Goal: Navigation & Orientation: Find specific page/section

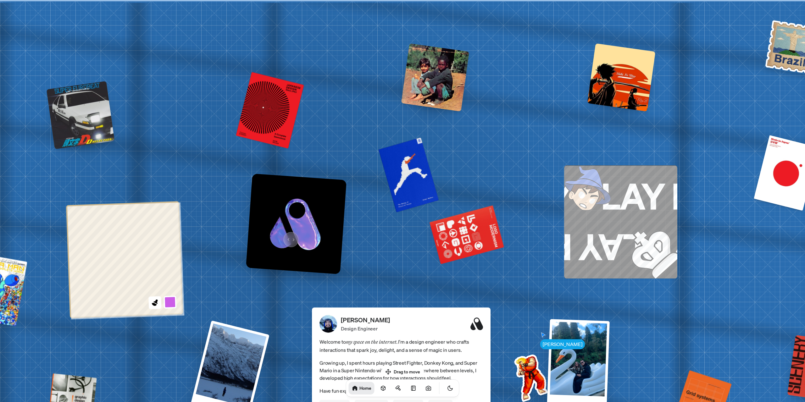
click at [289, 237] on img at bounding box center [296, 224] width 101 height 101
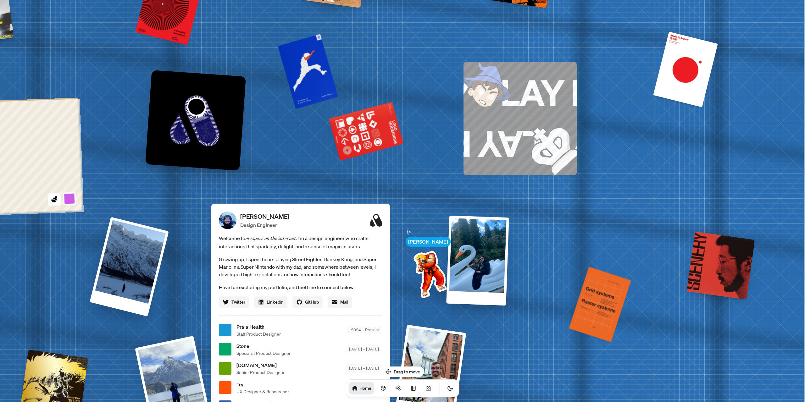
click at [71, 129] on div "[PERSON_NAME] [PERSON_NAME] Design Engineer Welcome to my space on the internet…" at bounding box center [301, 331] width 941 height 824
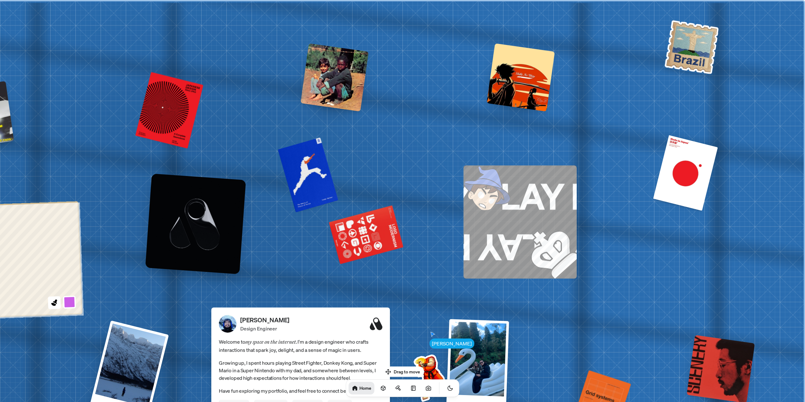
drag, startPoint x: 320, startPoint y: 75, endPoint x: 300, endPoint y: 249, distance: 174.8
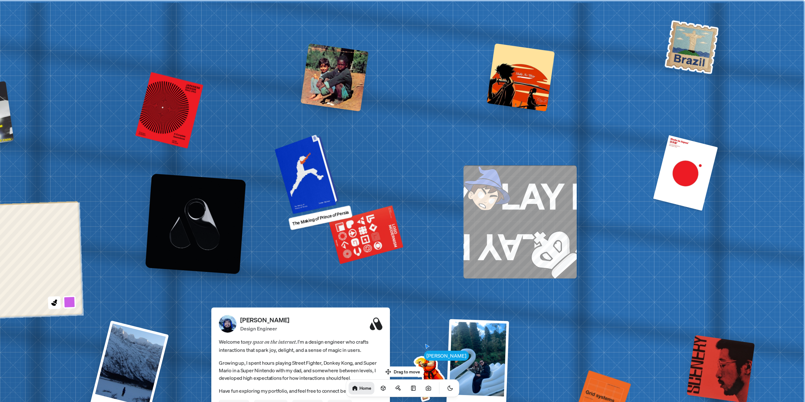
click at [316, 179] on div at bounding box center [308, 173] width 60 height 77
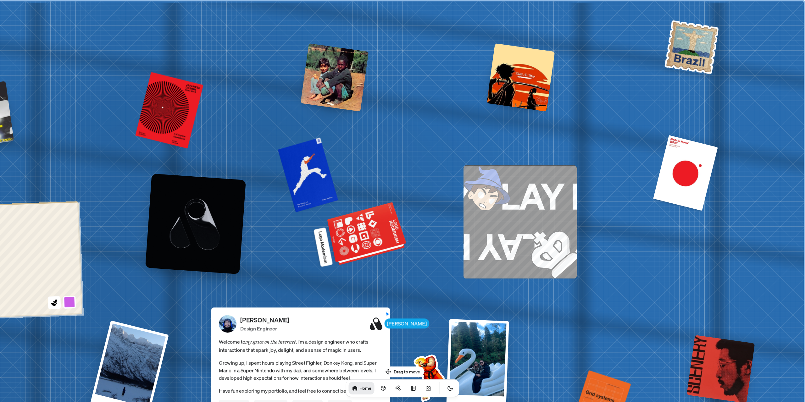
click at [360, 246] on div at bounding box center [367, 235] width 76 height 58
click at [360, 245] on div at bounding box center [367, 235] width 76 height 58
click at [337, 253] on div at bounding box center [367, 235] width 76 height 58
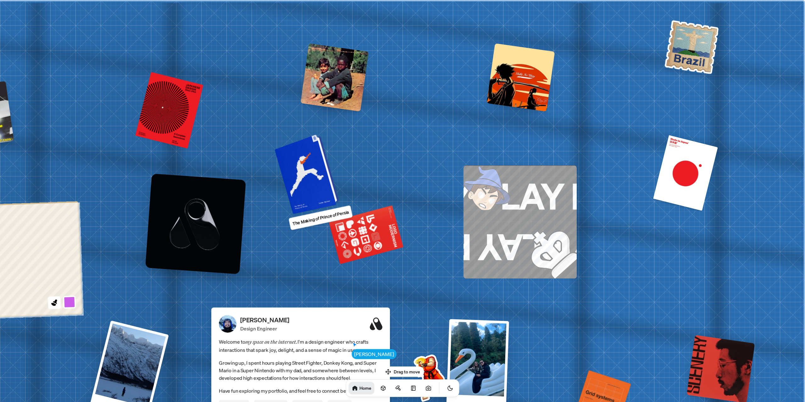
click at [304, 192] on div at bounding box center [308, 173] width 60 height 77
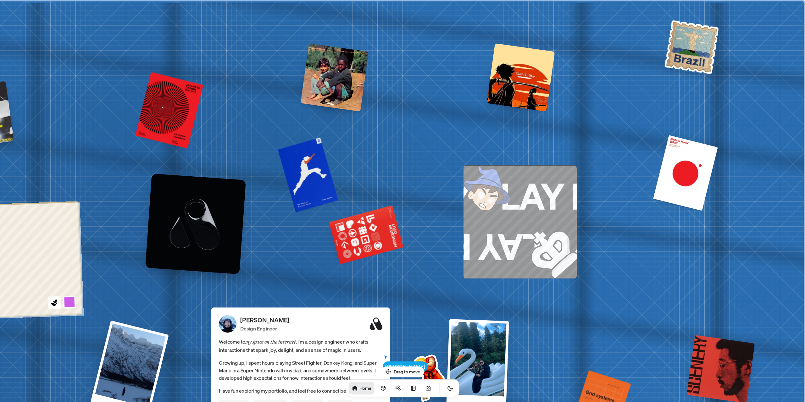
click at [317, 191] on div at bounding box center [308, 173] width 60 height 77
click at [313, 220] on p "The Making of Prince of Persia" at bounding box center [321, 217] width 58 height 19
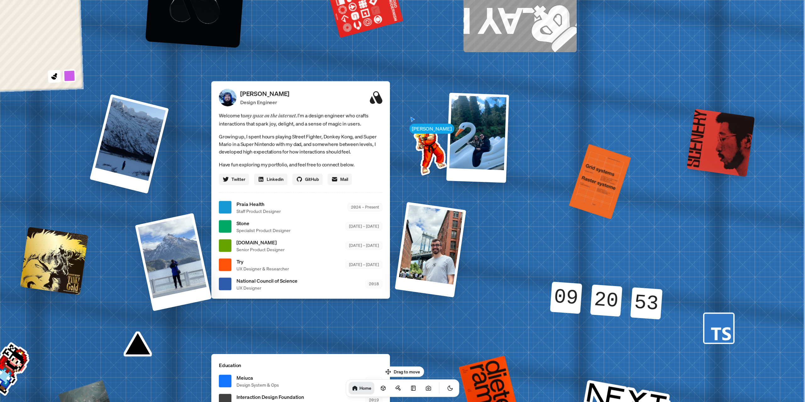
click at [248, 205] on span "Praia Health" at bounding box center [259, 204] width 44 height 8
